Goal: Information Seeking & Learning: Learn about a topic

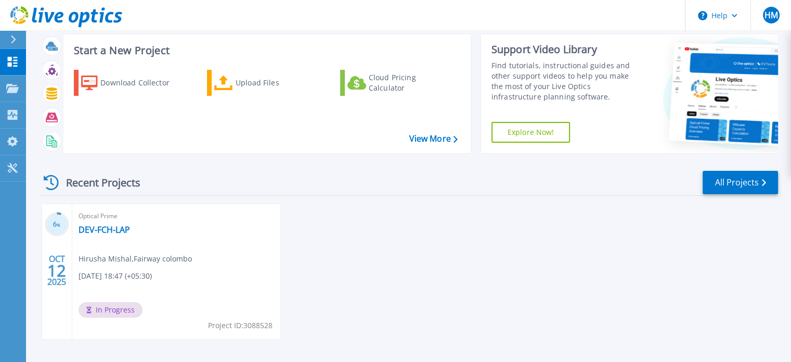
scroll to position [59, 0]
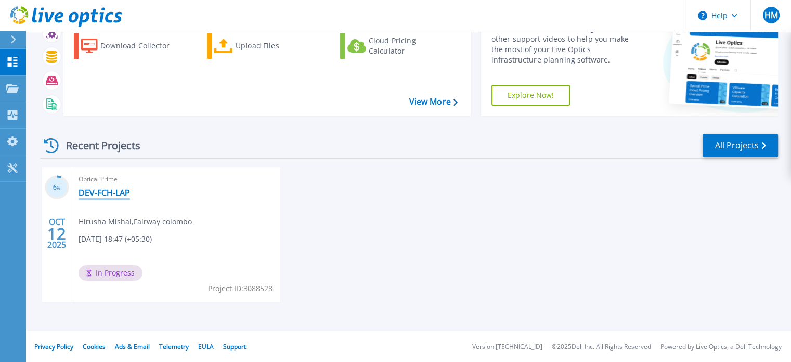
click at [101, 191] on link "DEV-FCH-LAP" at bounding box center [105, 192] width 52 height 10
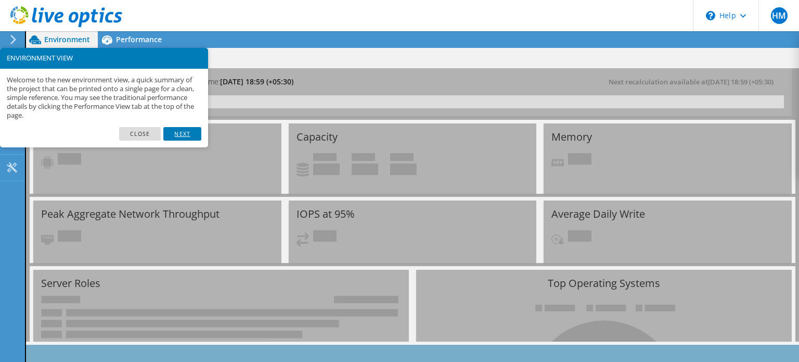
click at [178, 135] on link "Next" at bounding box center [181, 134] width 37 height 14
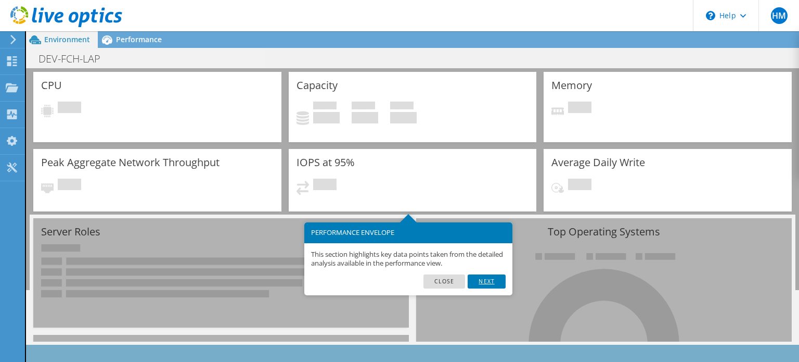
click at [489, 280] on link "Next" at bounding box center [486, 281] width 37 height 14
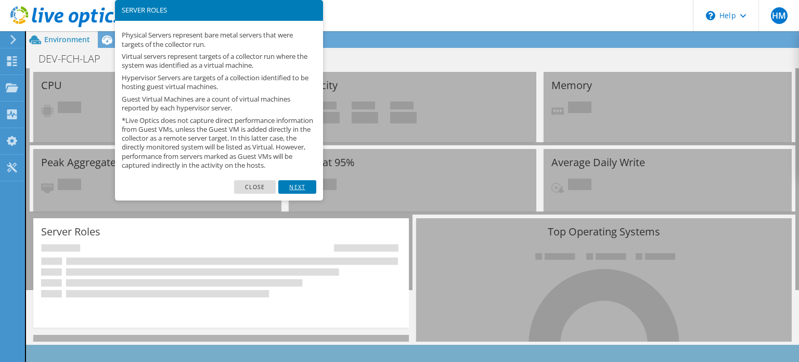
click at [304, 193] on link "Next" at bounding box center [296, 187] width 37 height 14
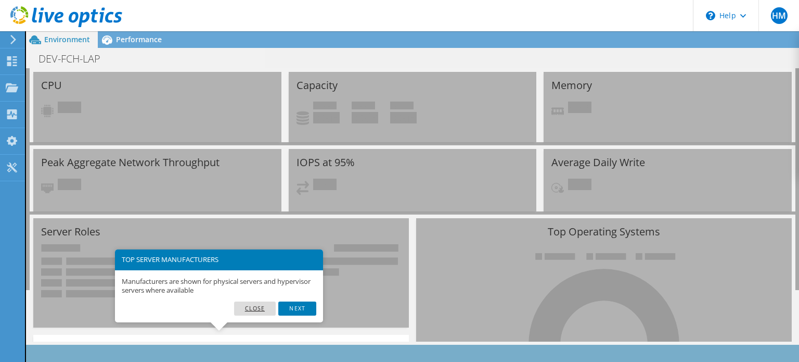
click at [261, 305] on link "Close" at bounding box center [255, 308] width 42 height 14
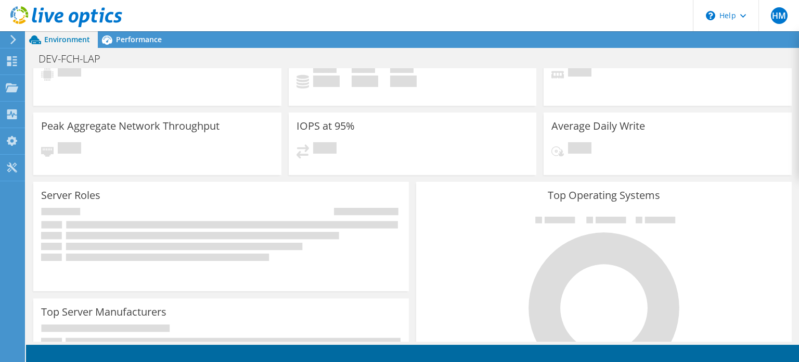
scroll to position [0, 0]
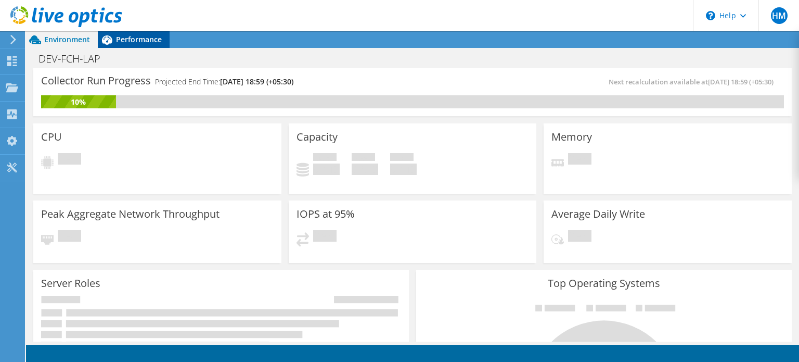
click at [109, 42] on icon at bounding box center [107, 39] width 10 height 9
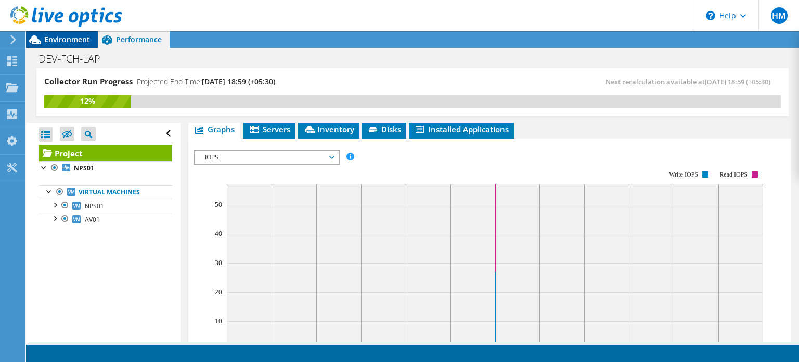
click at [54, 43] on span "Environment" at bounding box center [67, 39] width 46 height 10
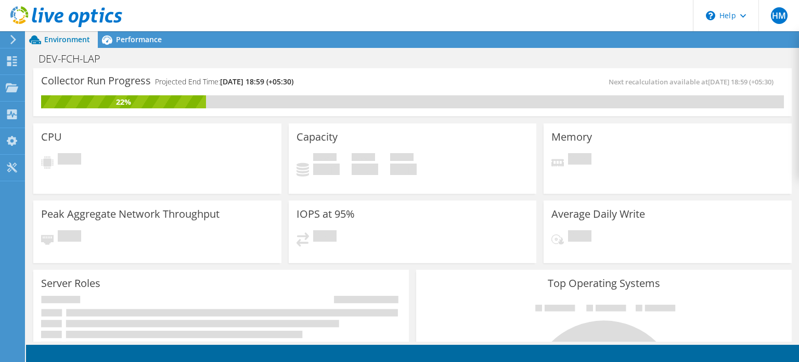
click at [371, 9] on header "HM End User Hirusha Mishal [EMAIL_ADDRESS][DOMAIN_NAME] [GEOGRAPHIC_DATA] My Pr…" at bounding box center [399, 15] width 799 height 31
click at [436, 45] on div "Environment Performance Upgrades" at bounding box center [412, 39] width 773 height 17
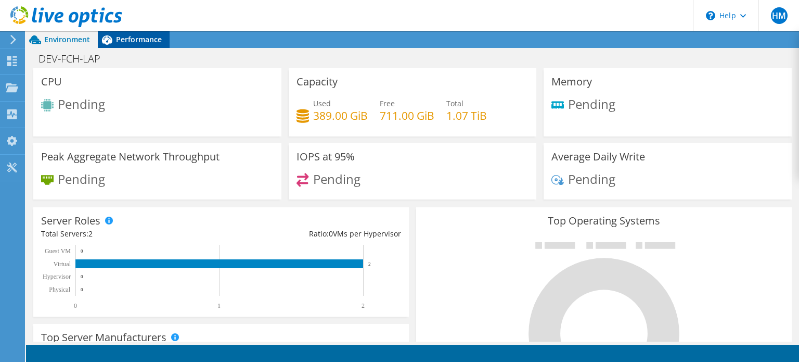
click at [139, 44] on span "Performance" at bounding box center [139, 39] width 46 height 10
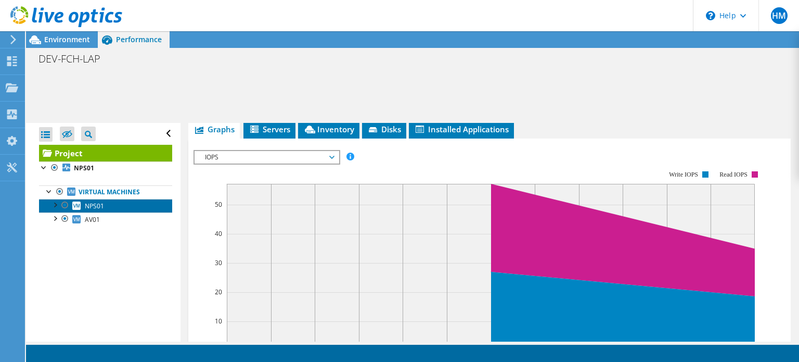
click at [101, 205] on span "NPS01" at bounding box center [94, 205] width 19 height 9
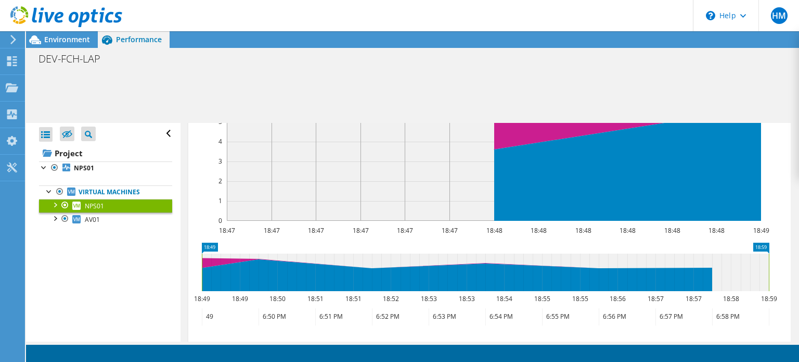
scroll to position [127, 0]
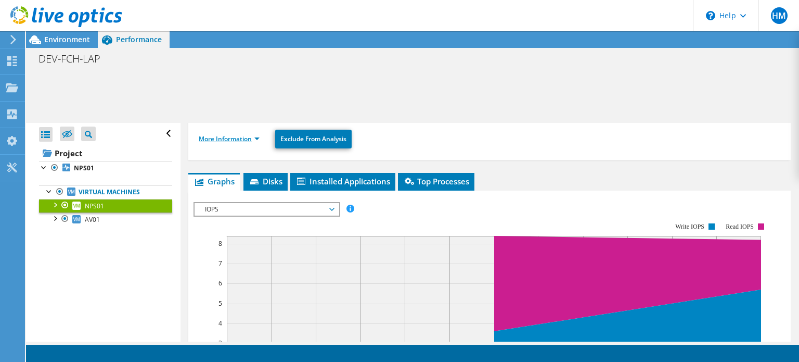
click at [242, 137] on link "More Information" at bounding box center [229, 138] width 61 height 9
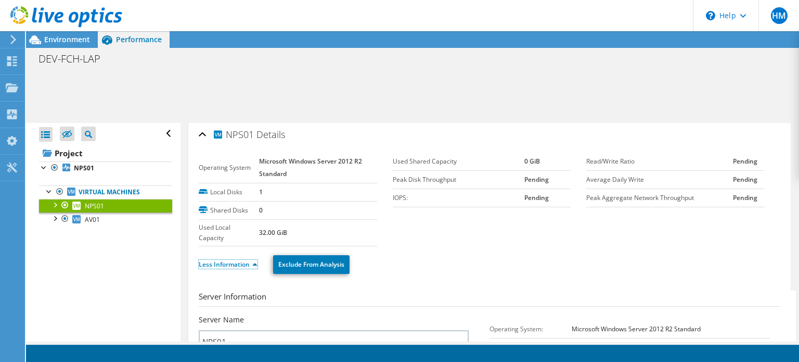
scroll to position [0, 0]
click at [212, 135] on h2 "NPS01 Details" at bounding box center [242, 135] width 86 height 21
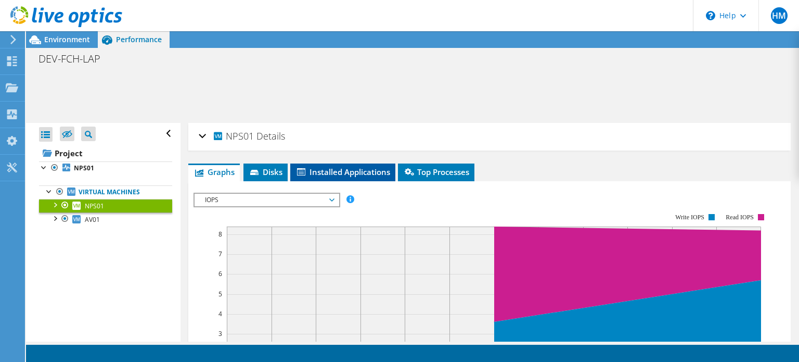
click at [333, 174] on span "Installed Applications" at bounding box center [342, 171] width 95 height 10
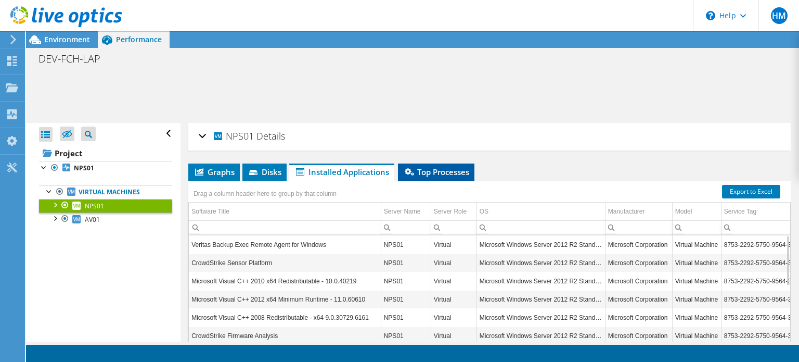
click at [437, 175] on span "Top Processes" at bounding box center [436, 171] width 66 height 10
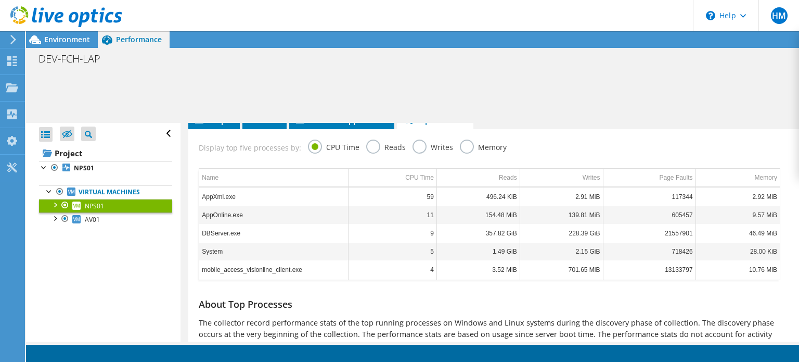
click at [460, 145] on label "Memory" at bounding box center [483, 145] width 47 height 13
click at [0, 0] on input "Memory" at bounding box center [0, 0] width 0 height 0
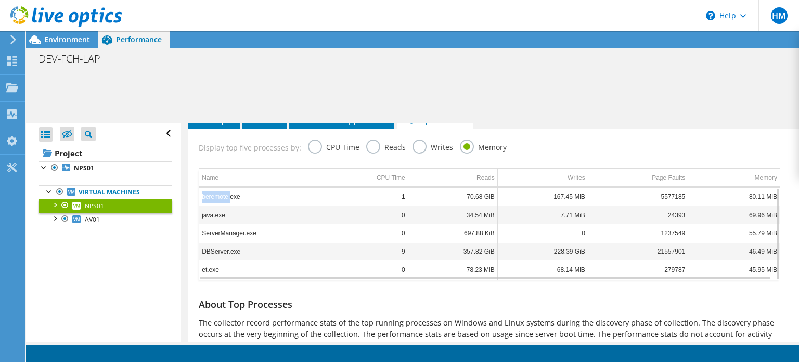
drag, startPoint x: 202, startPoint y: 193, endPoint x: 231, endPoint y: 193, distance: 29.1
click at [231, 193] on td "beremote.exe" at bounding box center [255, 196] width 113 height 18
click at [227, 191] on td "beremote.exe" at bounding box center [255, 196] width 113 height 18
click at [210, 198] on td "beremote.exe" at bounding box center [255, 196] width 113 height 18
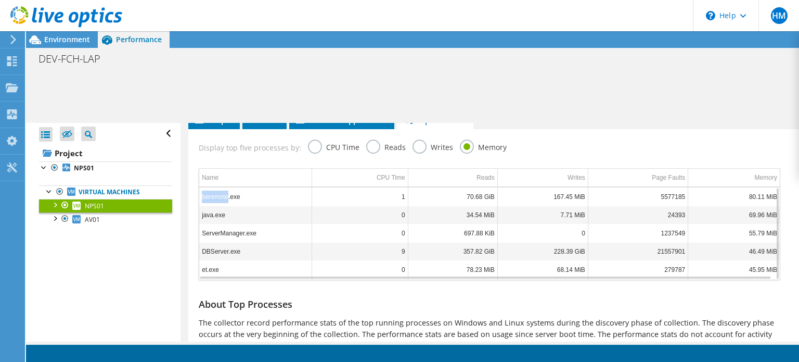
click at [221, 198] on td "beremote.exe" at bounding box center [255, 196] width 113 height 18
drag, startPoint x: 233, startPoint y: 192, endPoint x: 250, endPoint y: 192, distance: 16.6
click at [250, 192] on td "beremote.exe" at bounding box center [255, 196] width 113 height 18
click at [254, 232] on td "ServerManager.exe" at bounding box center [255, 233] width 113 height 18
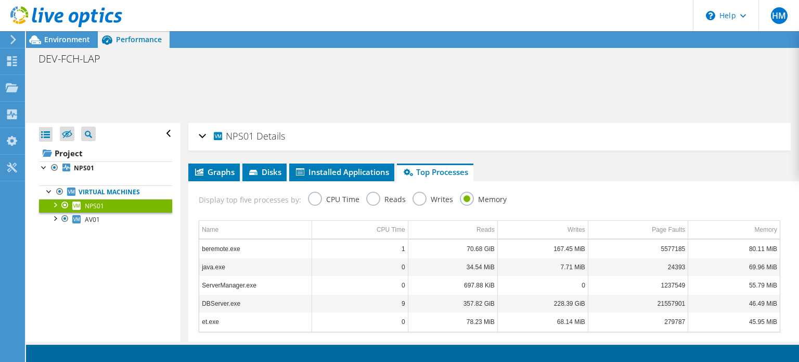
click at [418, 197] on label "Writes" at bounding box center [433, 197] width 41 height 13
click at [0, 0] on input "Writes" at bounding box center [0, 0] width 0 height 0
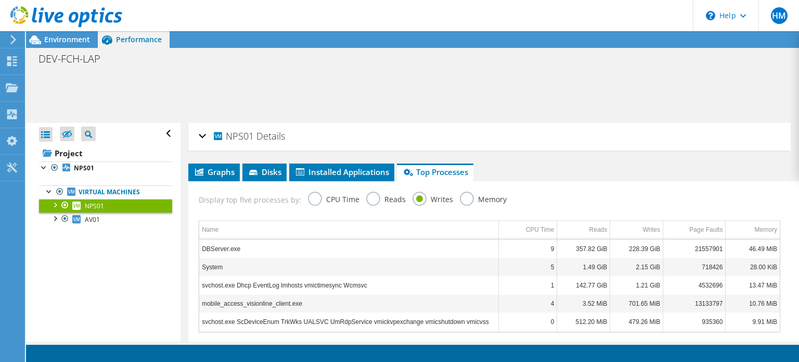
click at [319, 196] on label "CPU Time" at bounding box center [334, 197] width 52 height 13
click at [0, 0] on input "CPU Time" at bounding box center [0, 0] width 0 height 0
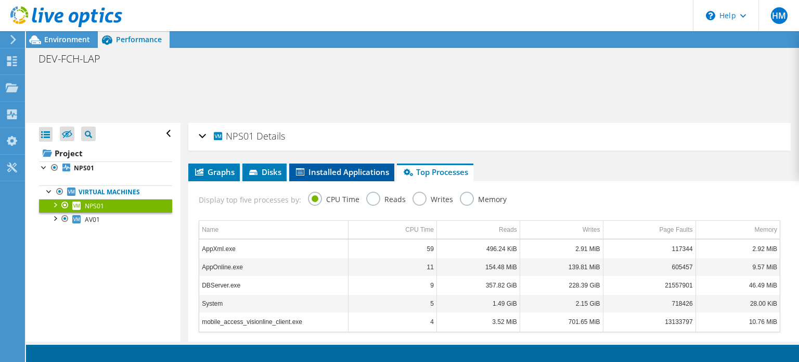
click at [336, 177] on li "Installed Applications" at bounding box center [341, 172] width 105 height 18
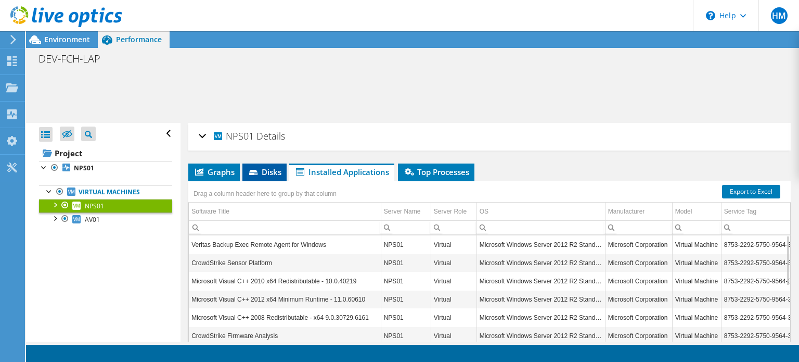
click at [269, 172] on span "Disks" at bounding box center [265, 171] width 34 height 10
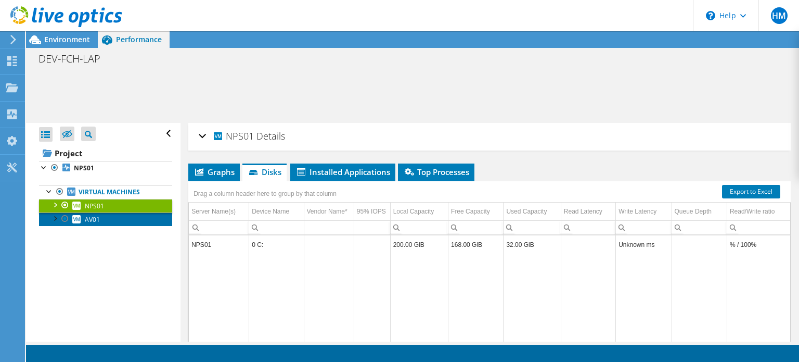
click at [99, 223] on span "AV01" at bounding box center [92, 219] width 15 height 9
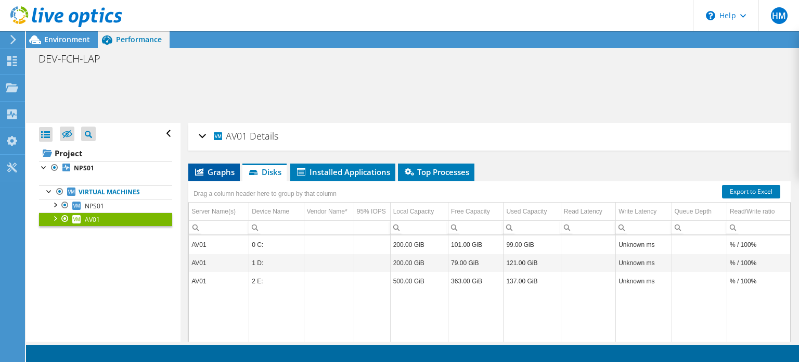
click at [235, 174] on li "Graphs" at bounding box center [214, 172] width 52 height 18
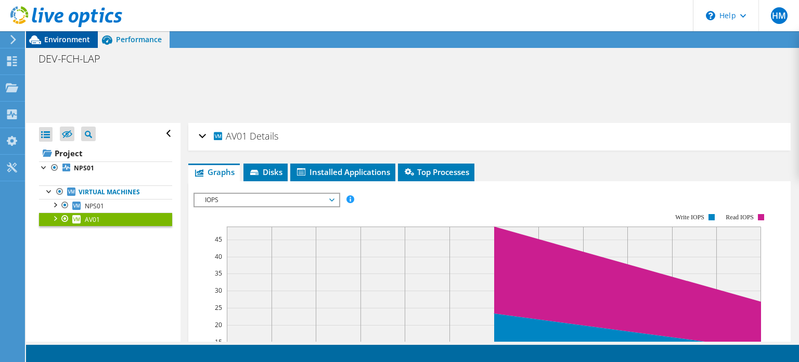
click at [62, 40] on span "Environment" at bounding box center [67, 39] width 46 height 10
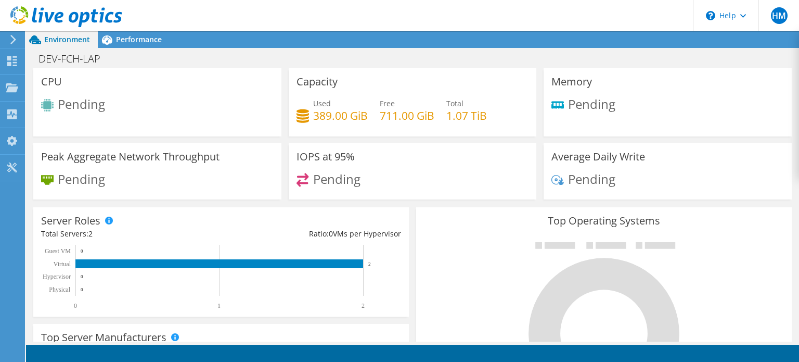
click at [81, 107] on span "Pending" at bounding box center [81, 103] width 47 height 17
click at [404, 15] on header "HM End User Hirusha Mishal [EMAIL_ADDRESS][DOMAIN_NAME] [GEOGRAPHIC_DATA] My Pr…" at bounding box center [399, 15] width 799 height 31
